Goal: Communication & Community: Ask a question

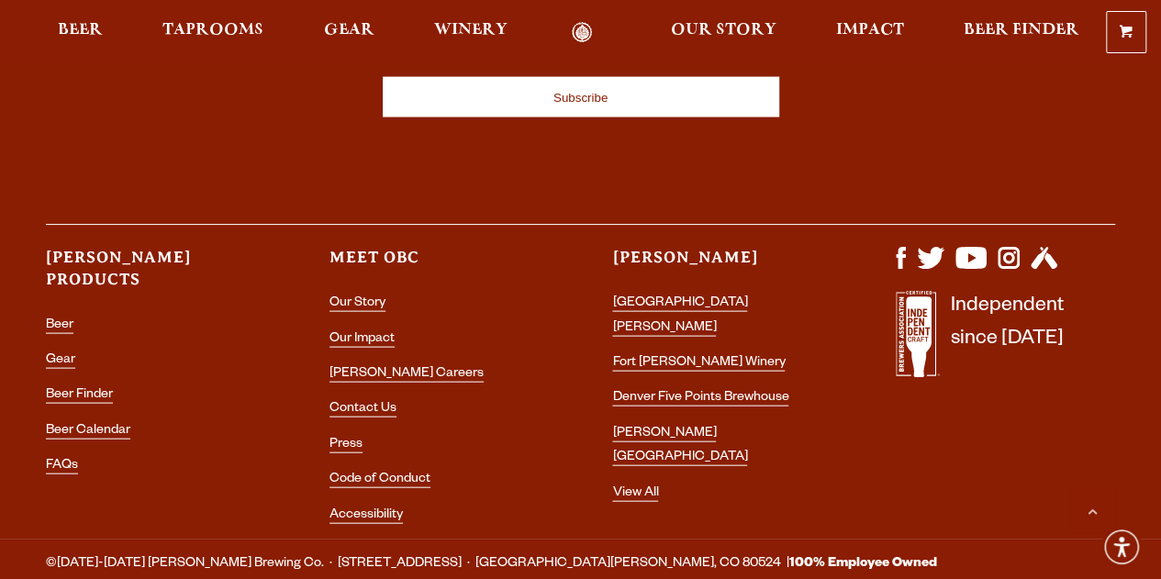
scroll to position [5331, 0]
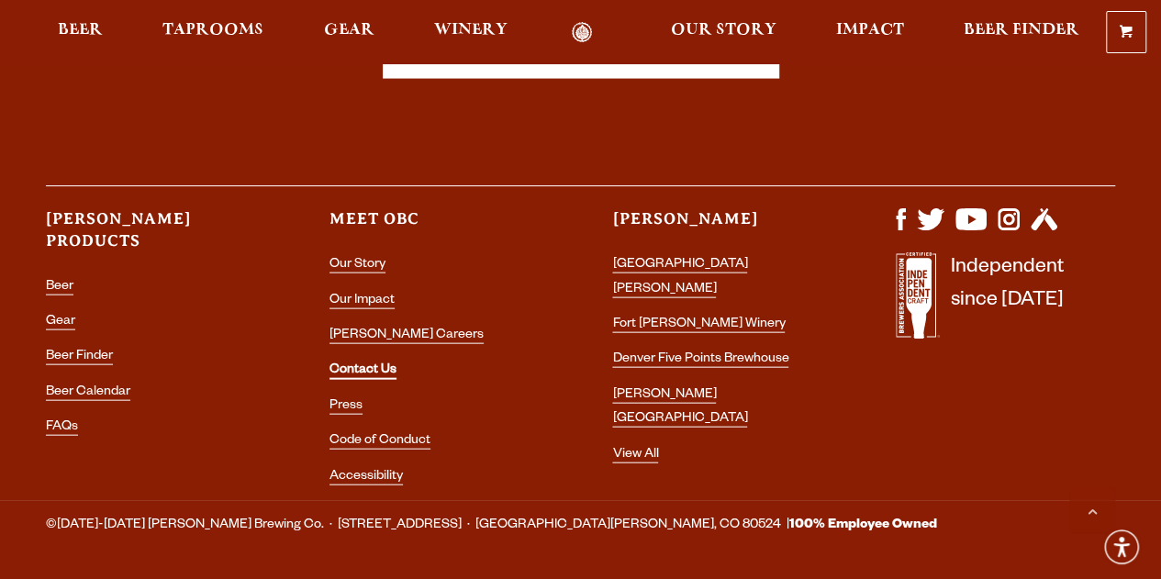
click at [360, 363] on link "Contact Us" at bounding box center [362, 371] width 67 height 17
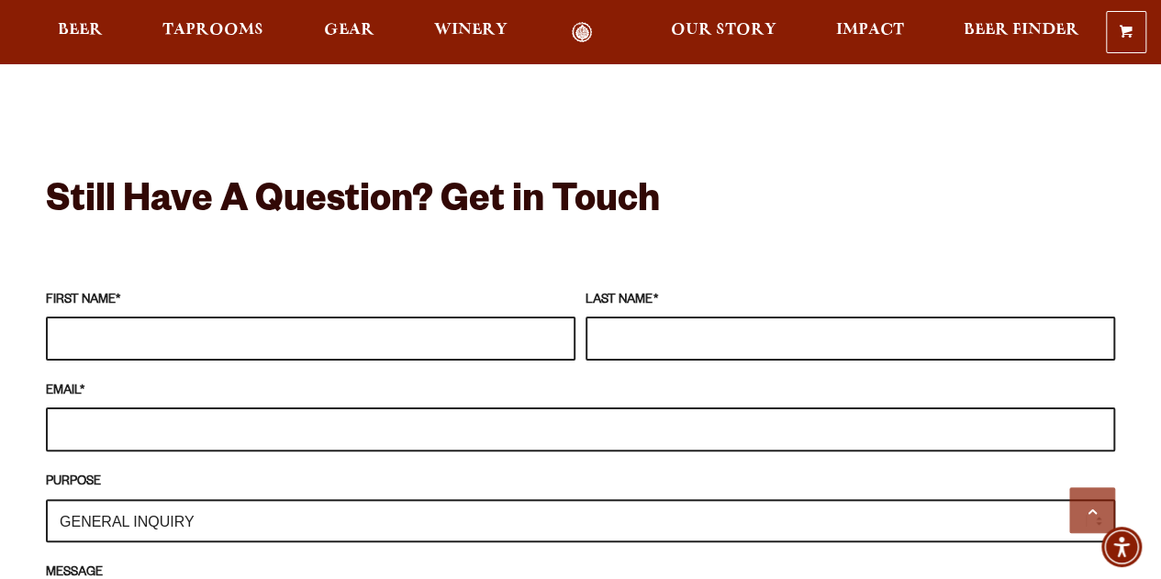
scroll to position [1531, 0]
click at [365, 317] on input "FIRST NAME *" at bounding box center [310, 339] width 529 height 44
type input "[PERSON_NAME]"
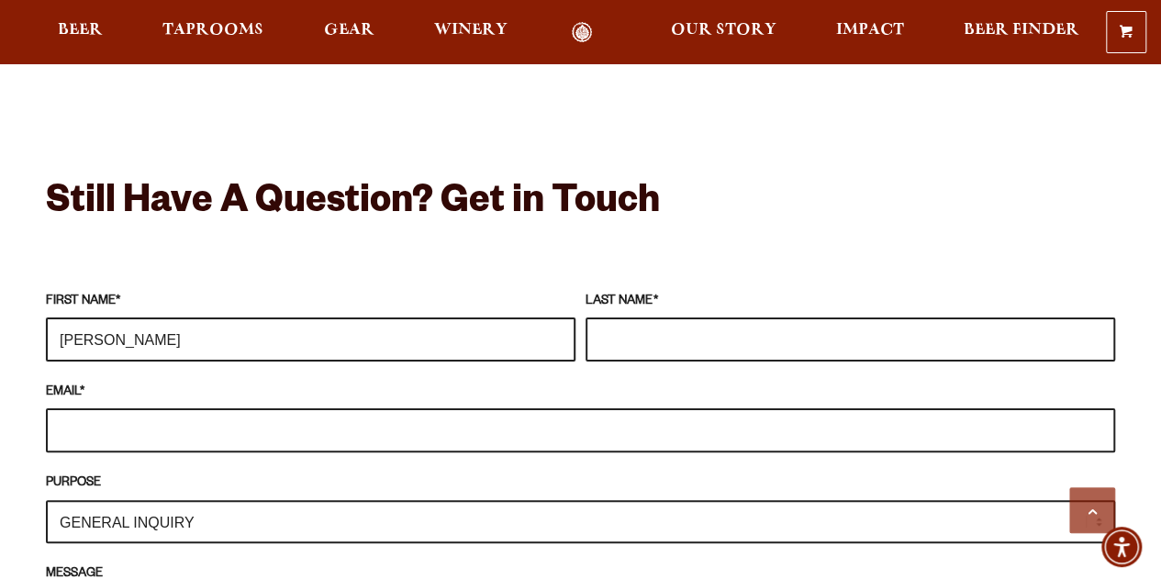
type input "Epplen"
type input "[PERSON_NAME][EMAIL_ADDRESS][DOMAIN_NAME]"
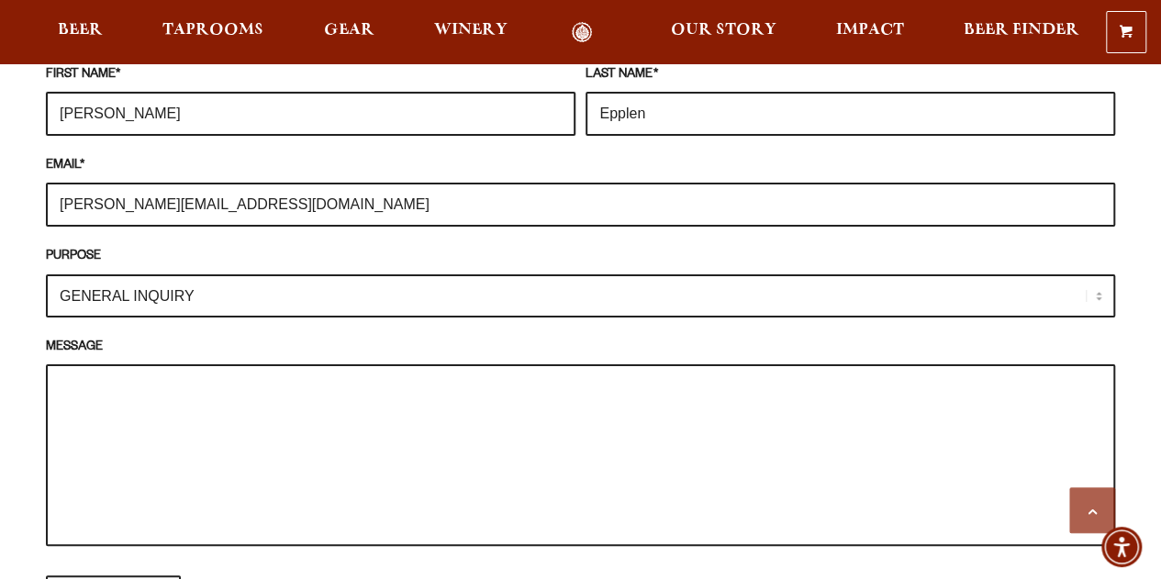
scroll to position [1758, 0]
click at [299, 337] on label "MESSAGE" at bounding box center [580, 347] width 1069 height 20
click at [299, 363] on textarea "MESSAGE" at bounding box center [580, 454] width 1069 height 182
click at [248, 273] on select "GENERAL INQUIRY TAPROOM / BREWERY WINERY BOOK A TOUR MEDIA INQUIRY GEAR SHOP [P…" at bounding box center [580, 294] width 1069 height 43
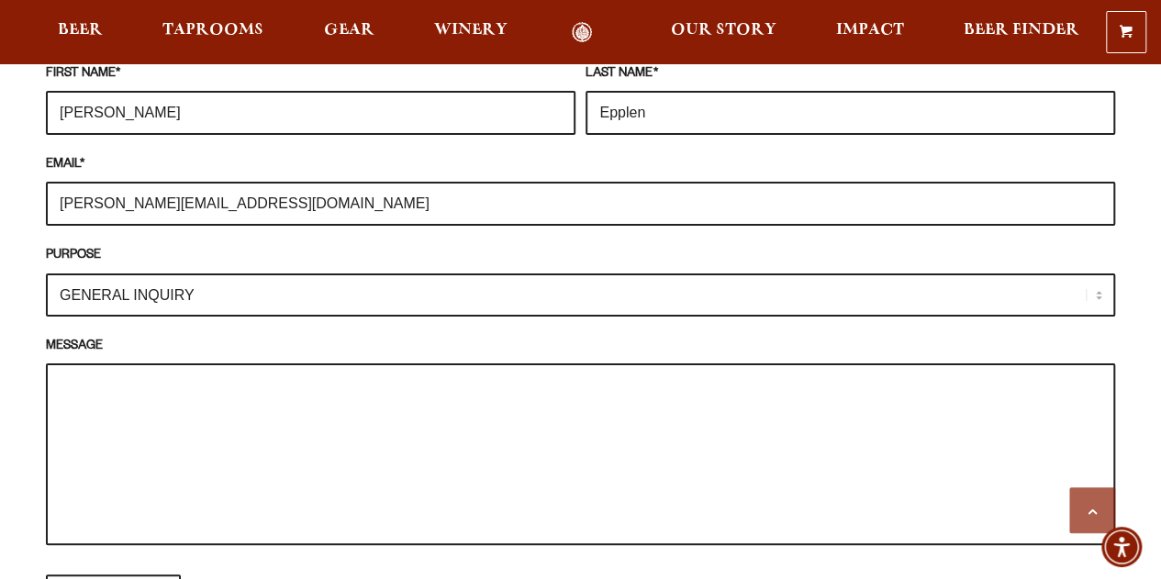
click at [248, 273] on select "GENERAL INQUIRY TAPROOM / BREWERY WINERY BOOK A TOUR MEDIA INQUIRY GEAR SHOP [P…" at bounding box center [580, 294] width 1069 height 43
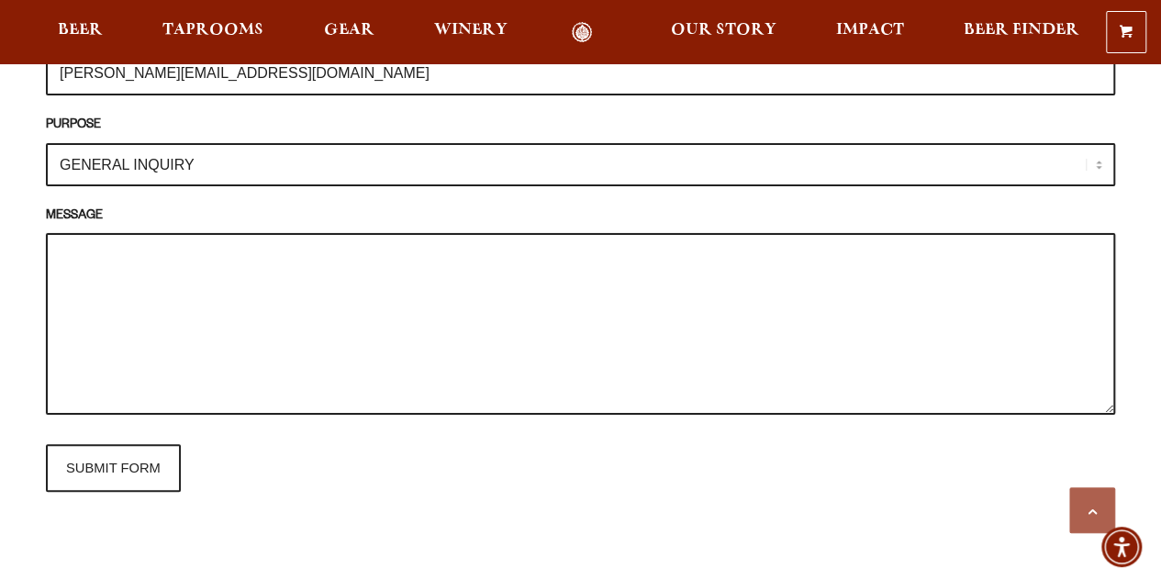
click at [310, 291] on textarea "MESSAGE" at bounding box center [580, 324] width 1069 height 182
paste textarea "Hello [PERSON_NAME], My name is [PERSON_NAME] from the German Hop growers coope…"
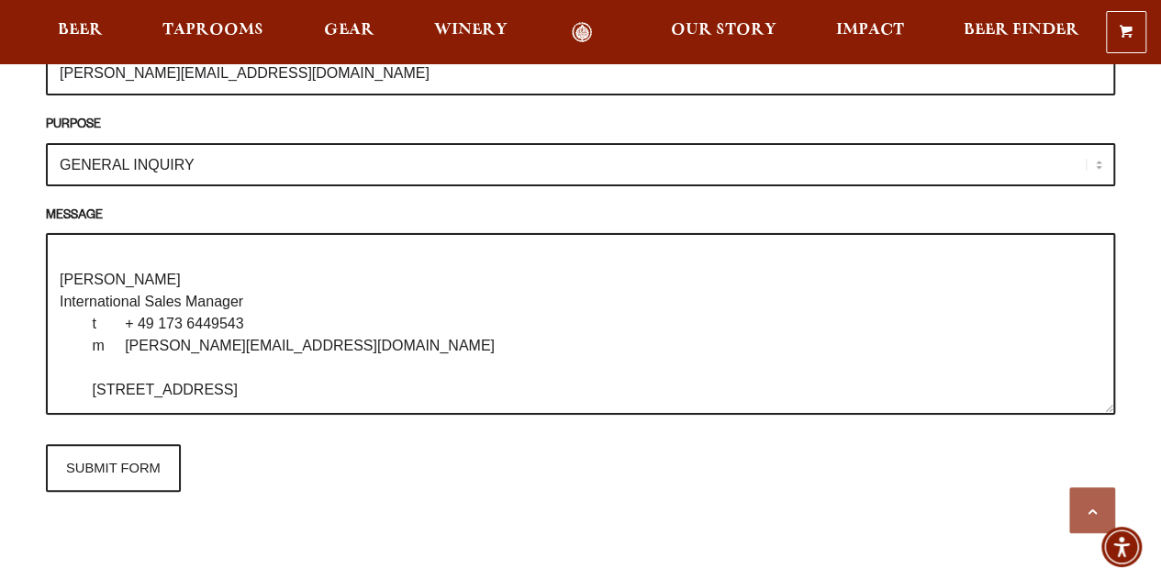
scroll to position [0, 0]
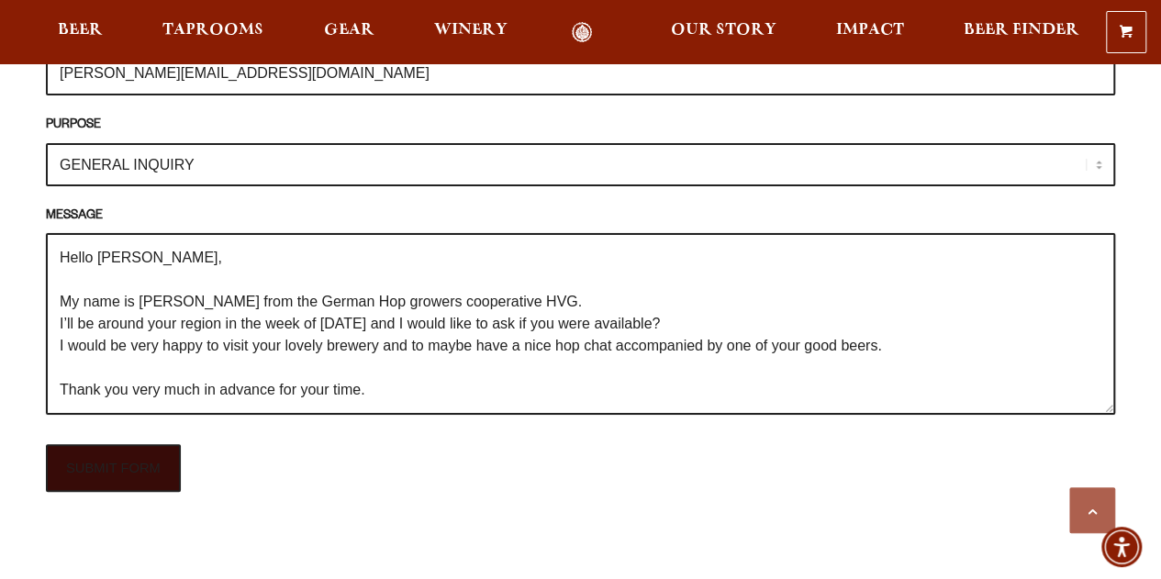
type textarea "Hello [PERSON_NAME], My name is [PERSON_NAME] from the German Hop growers coope…"
click at [105, 444] on input "SUBMIT FORM" at bounding box center [113, 468] width 135 height 48
type input "Sending"
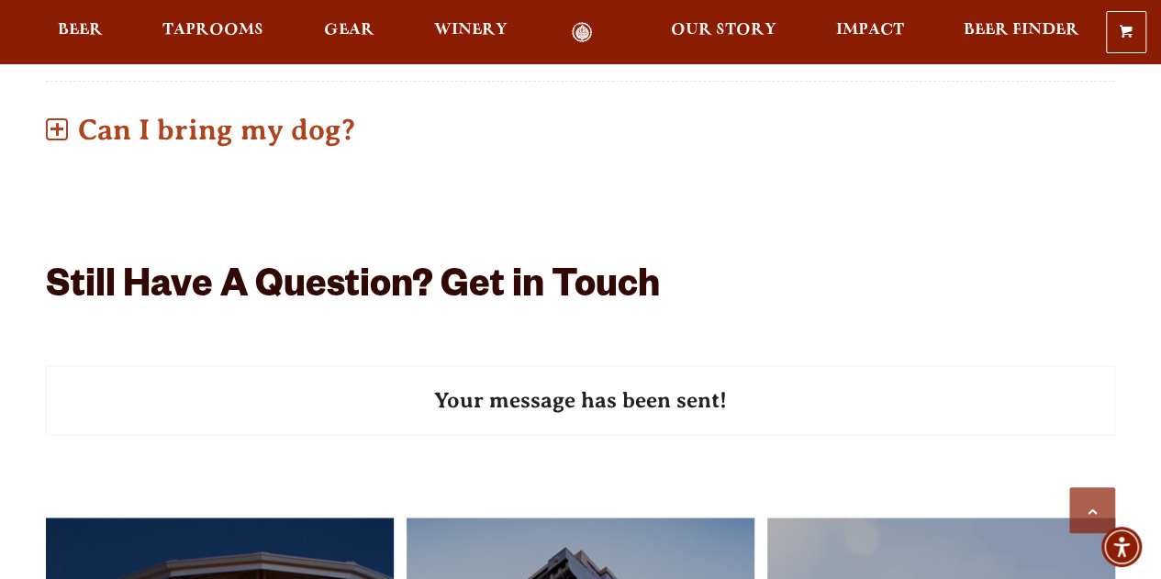
scroll to position [1319, 0]
